Goal: Book appointment/travel/reservation

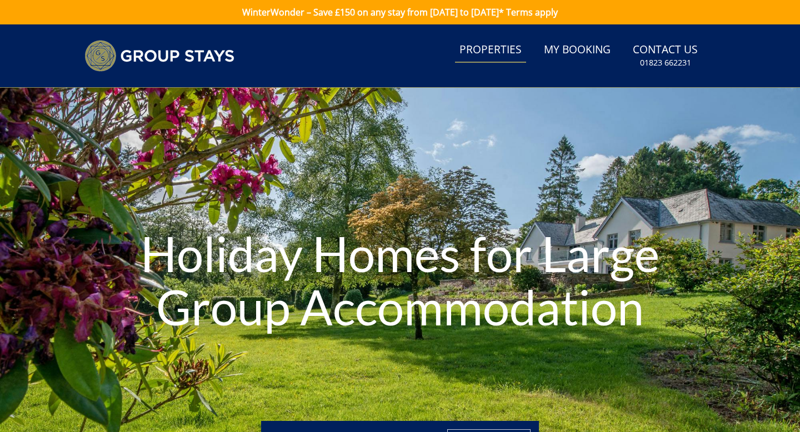
click at [490, 54] on link "Properties" at bounding box center [490, 50] width 71 height 25
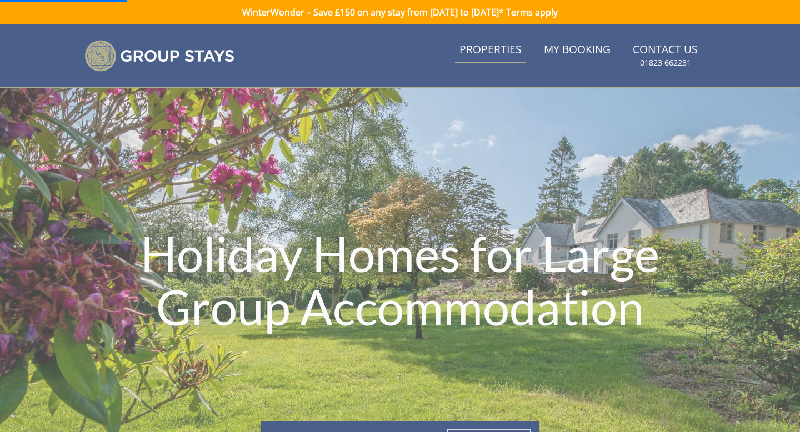
click at [490, 52] on link "Properties" at bounding box center [490, 50] width 71 height 25
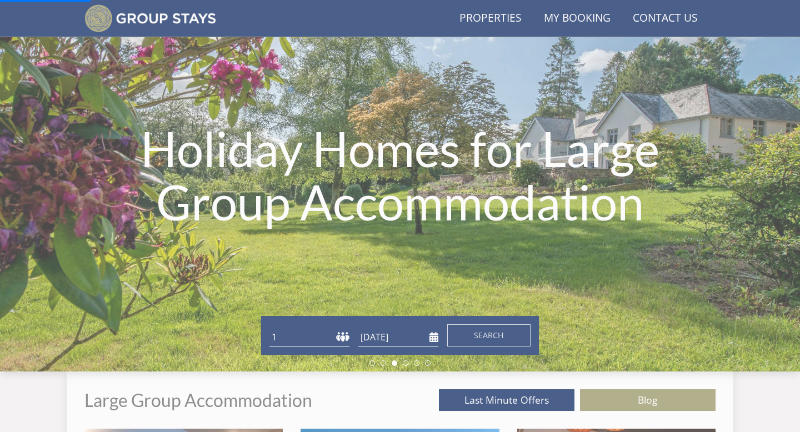
scroll to position [186, 0]
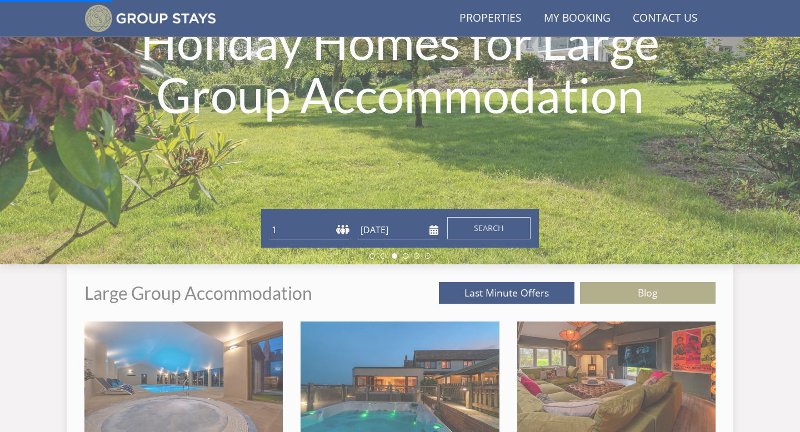
click at [338, 230] on select "1 2 3 4 5 6 7 8 9 10 11 12 13 14 15 16 17 18 19 20 21 22 23 24 25 26 27 28 29 3…" at bounding box center [310, 230] width 80 height 18
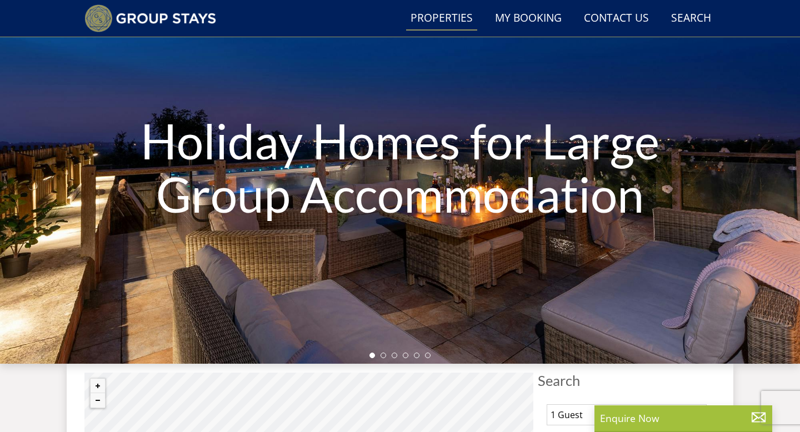
scroll to position [166, 0]
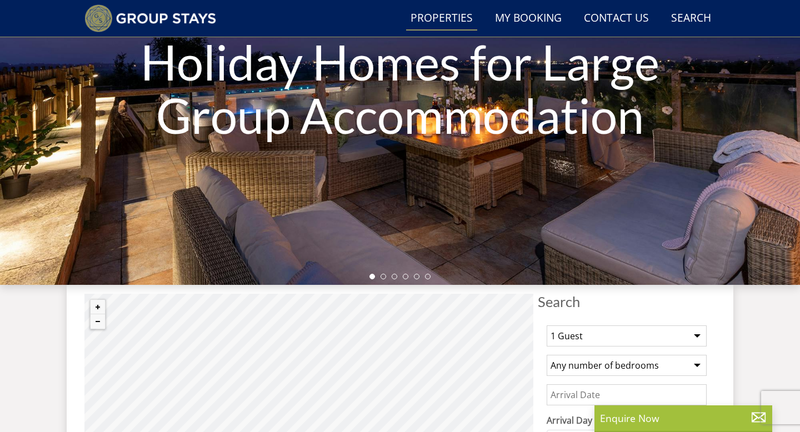
click at [696, 334] on select "1 Guest 2 Guests 3 Guests 4 Guests 5 Guests 6 Guests 7 Guests 8 Guests 9 Guests…" at bounding box center [627, 336] width 160 height 21
select select "32"
click at [547, 326] on select "1 Guest 2 Guests 3 Guests 4 Guests 5 Guests 6 Guests 7 Guests 8 Guests 9 Guests…" at bounding box center [627, 336] width 160 height 21
click at [694, 366] on select "Any number of bedrooms 4 Bedrooms 5 Bedrooms 6 Bedrooms 7 Bedrooms 8 Bedrooms 9…" at bounding box center [627, 365] width 160 height 21
select select "15"
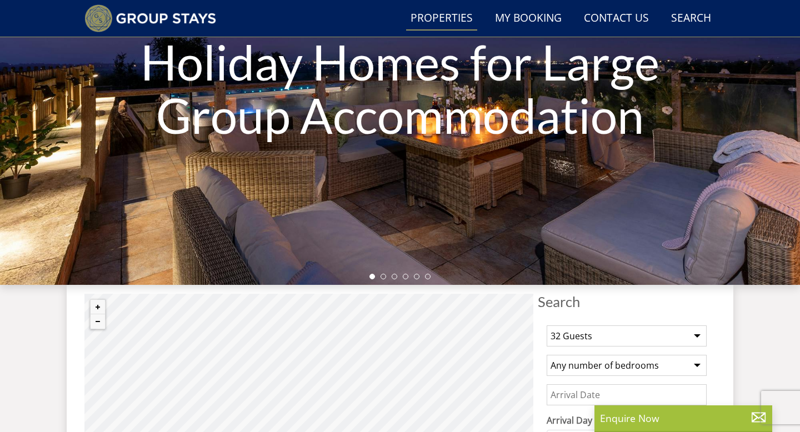
click at [547, 355] on select "Any number of bedrooms 4 Bedrooms 5 Bedrooms 6 Bedrooms 7 Bedrooms 8 Bedrooms 9…" at bounding box center [627, 365] width 160 height 21
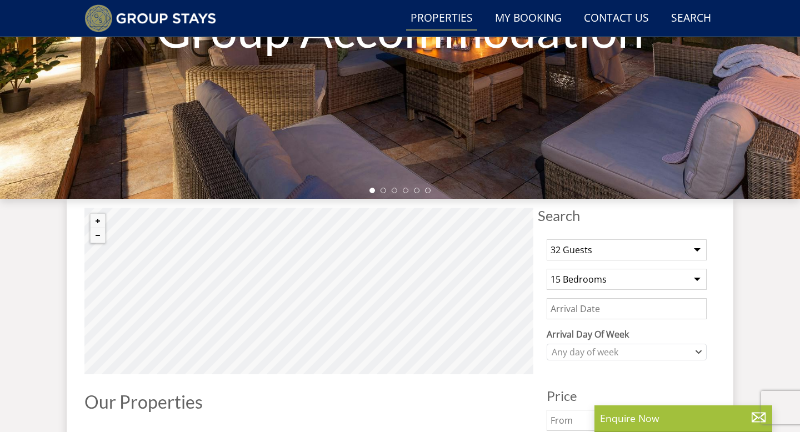
scroll to position [277, 0]
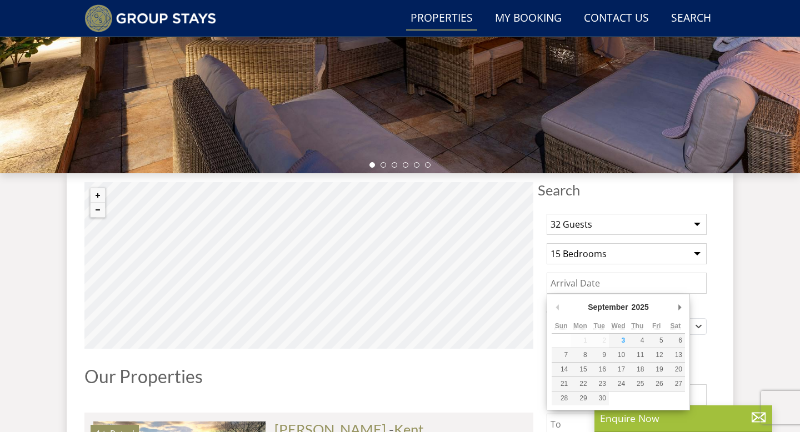
click at [606, 288] on input "Date" at bounding box center [627, 283] width 160 height 21
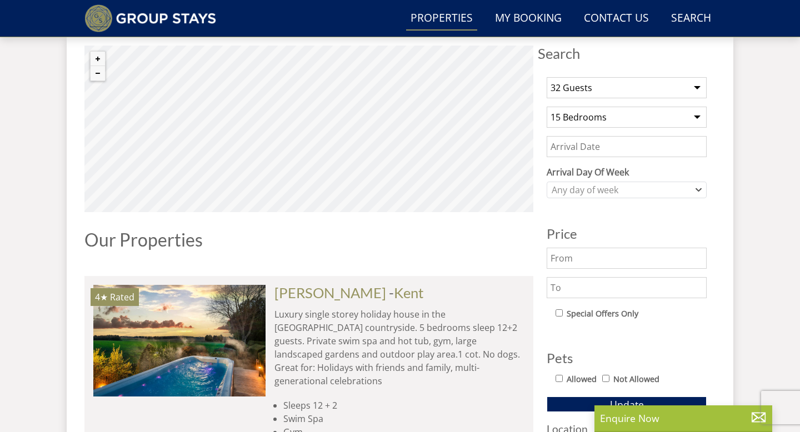
scroll to position [532, 0]
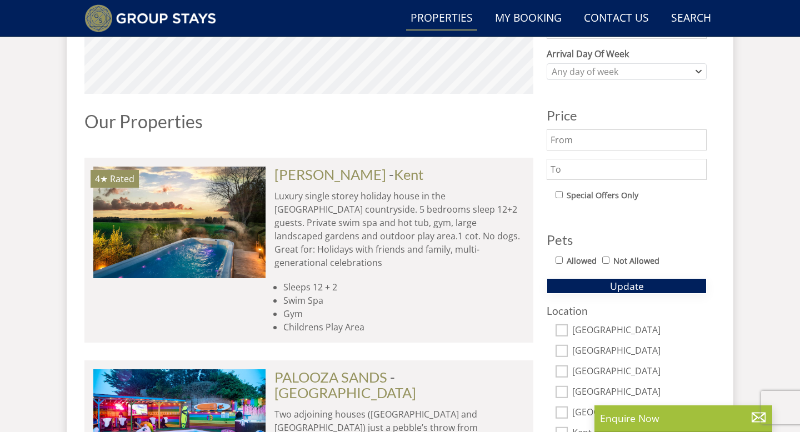
click at [595, 286] on button "Update" at bounding box center [627, 286] width 160 height 16
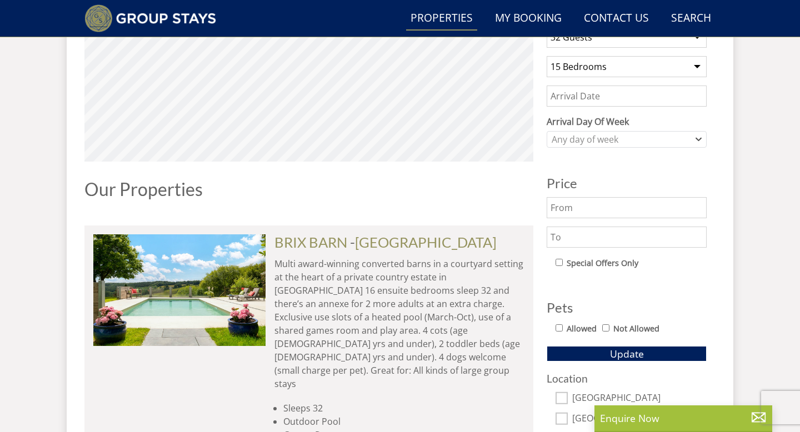
scroll to position [464, 0]
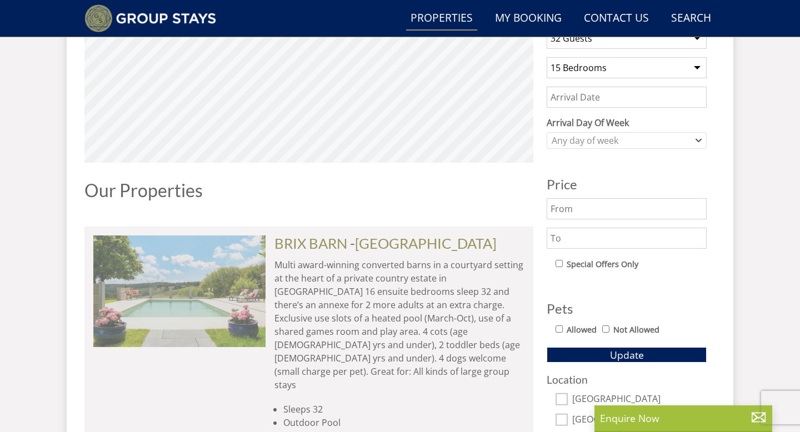
click at [231, 314] on img at bounding box center [179, 291] width 172 height 111
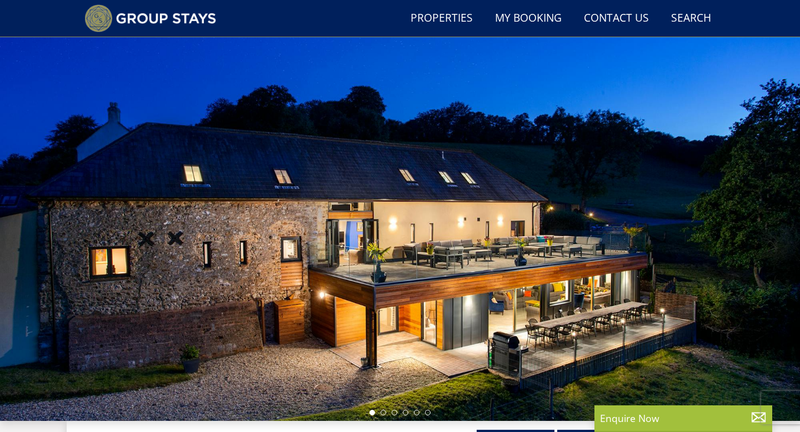
scroll to position [31, 0]
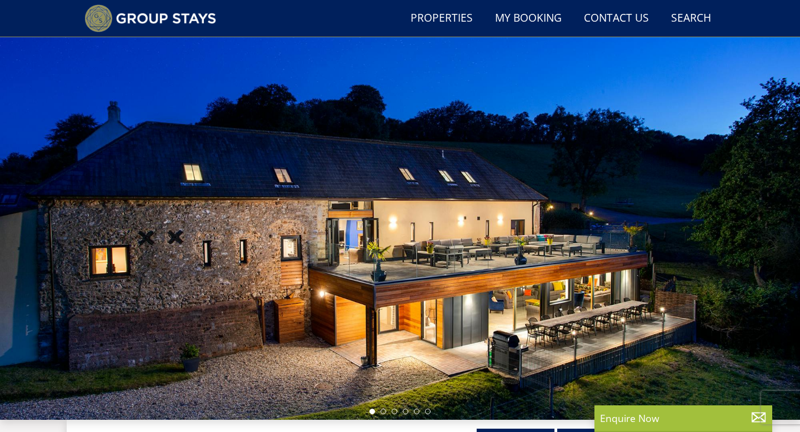
select select "32"
select select "15"
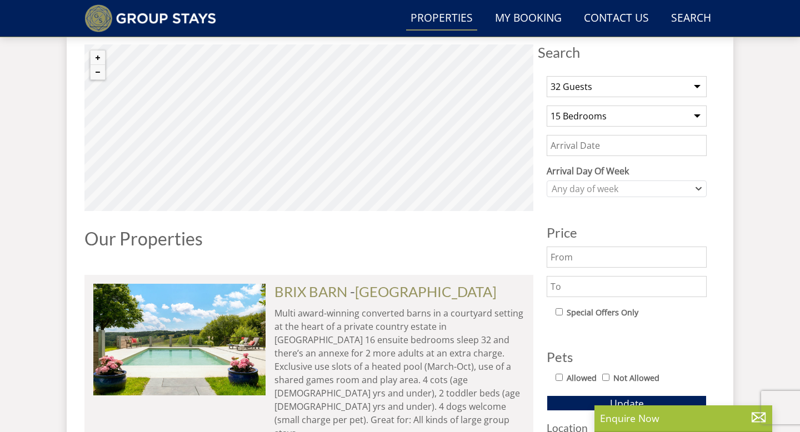
scroll to position [406, 0]
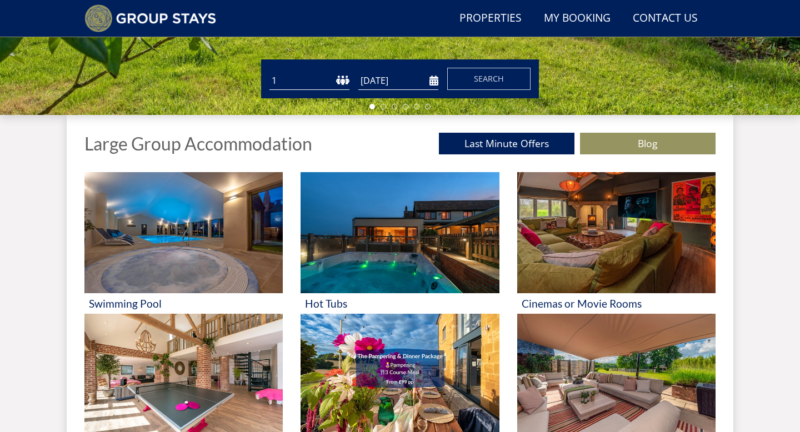
scroll to position [343, 0]
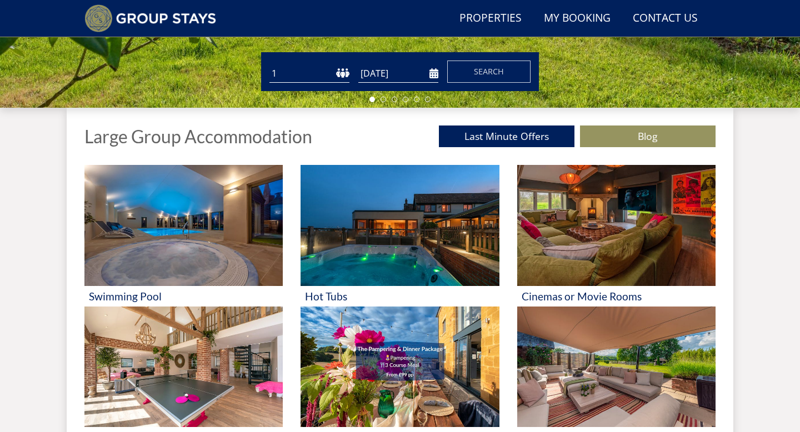
click at [344, 72] on select "1 2 3 4 5 6 7 8 9 10 11 12 13 14 15 16 17 18 19 20 21 22 23 24 25 26 27 28 29 3…" at bounding box center [310, 73] width 80 height 18
select select "30"
click at [270, 64] on select "1 2 3 4 5 6 7 8 9 10 11 12 13 14 15 16 17 18 19 20 21 22 23 24 25 26 27 28 29 3…" at bounding box center [310, 73] width 80 height 18
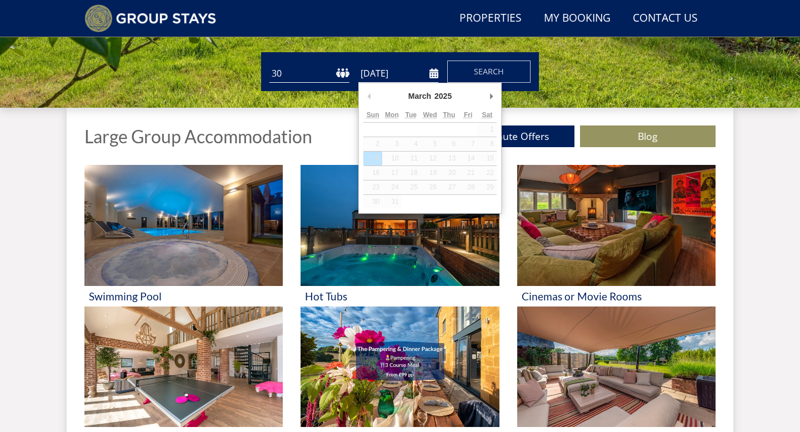
click at [432, 72] on input "[DATE]" at bounding box center [398, 73] width 80 height 18
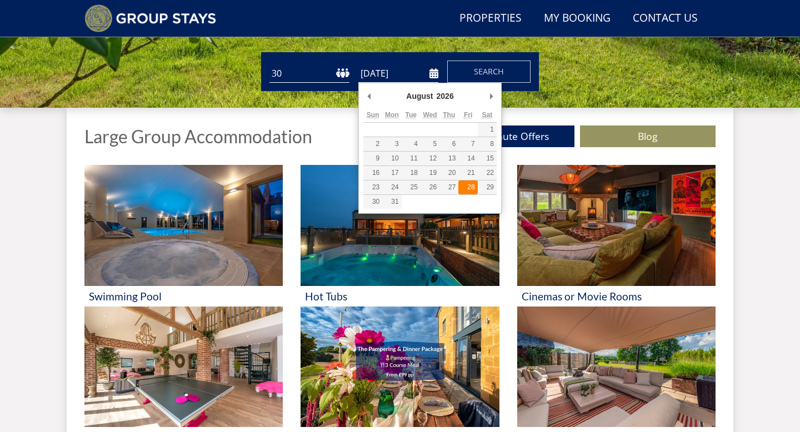
type input "[DATE]"
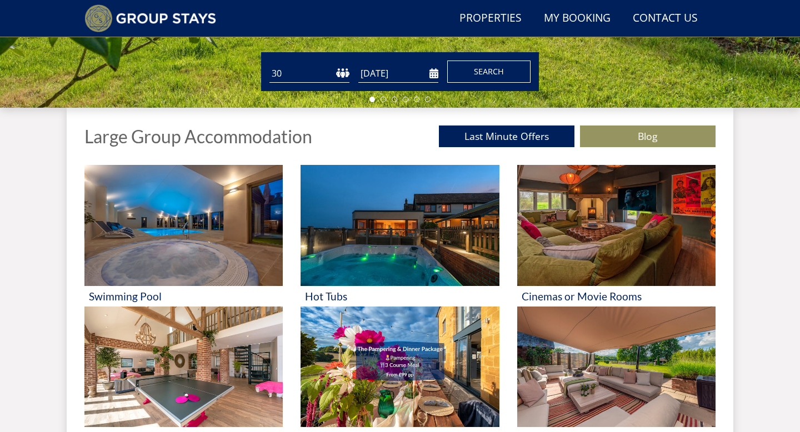
click at [497, 69] on span "Search" at bounding box center [489, 71] width 30 height 11
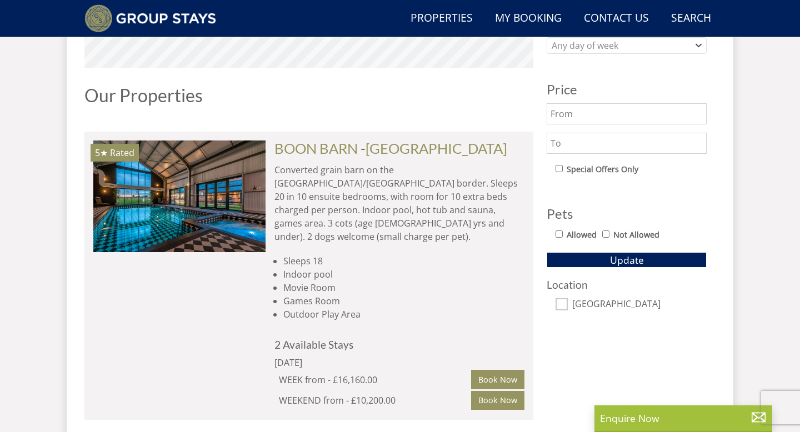
scroll to position [560, 0]
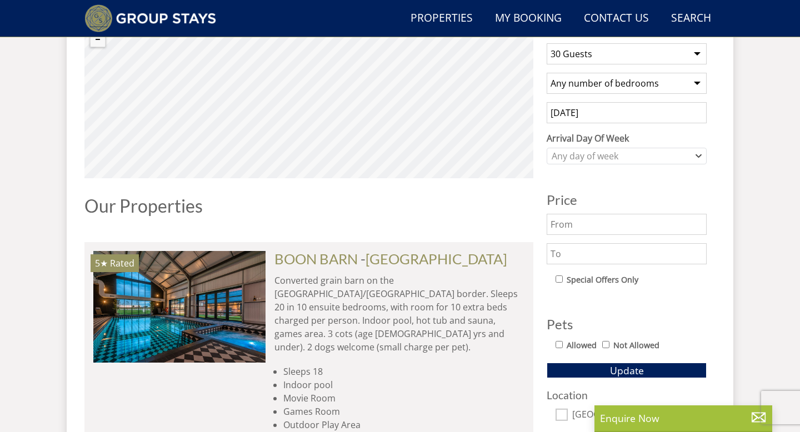
scroll to position [343, 0]
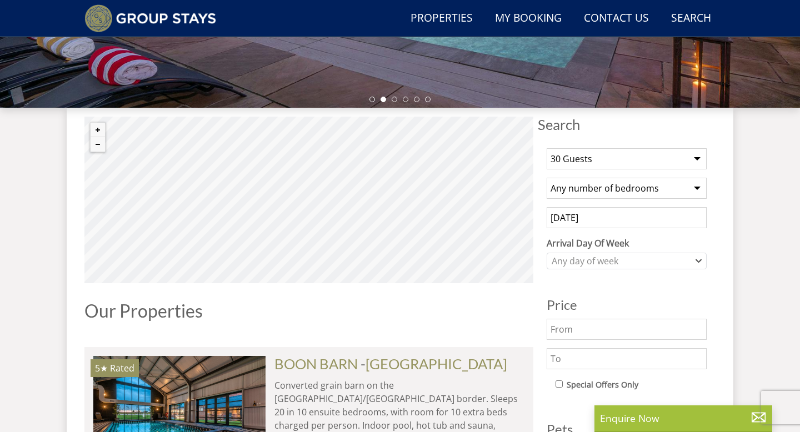
select select "30"
